Goal: Find specific page/section: Find specific page/section

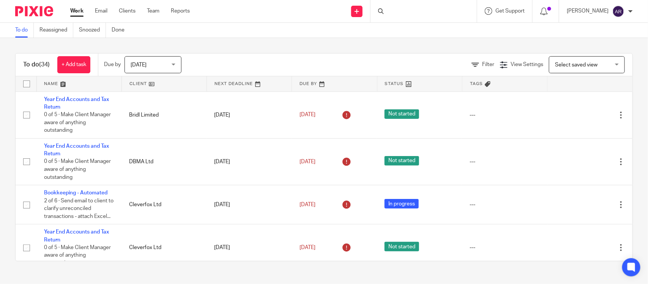
click at [372, 11] on div at bounding box center [423, 11] width 106 height 22
click at [386, 9] on input "Search" at bounding box center [420, 12] width 68 height 7
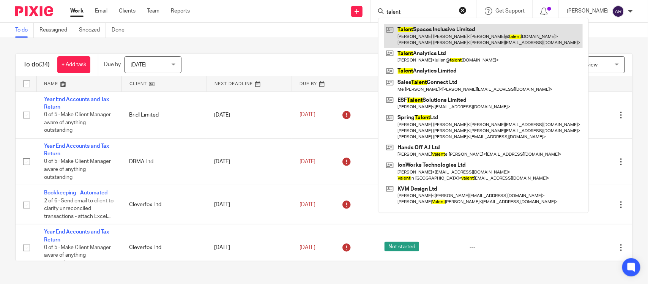
type input "talent"
click at [386, 25] on link at bounding box center [483, 36] width 199 height 24
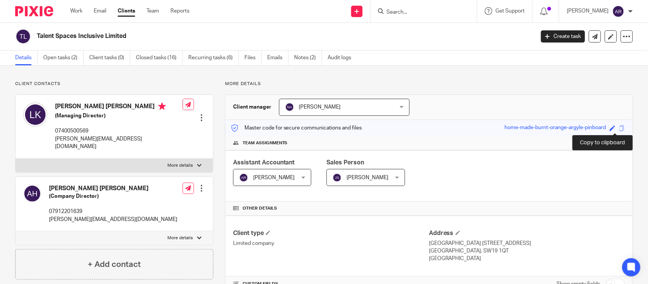
click at [619, 128] on span at bounding box center [622, 128] width 6 height 6
click at [615, 124] on div "Save home-made-burnt-orange-argyle-pinboard" at bounding box center [565, 128] width 122 height 9
click at [619, 128] on span at bounding box center [622, 128] width 6 height 6
drag, startPoint x: 37, startPoint y: 35, endPoint x: 191, endPoint y: 32, distance: 153.8
click at [191, 32] on h2 "Talent Spaces Inclusive Limited" at bounding box center [234, 36] width 394 height 8
